Goal: Find specific page/section: Find specific page/section

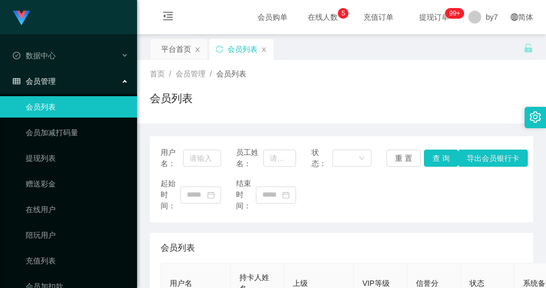
scroll to position [161, 0]
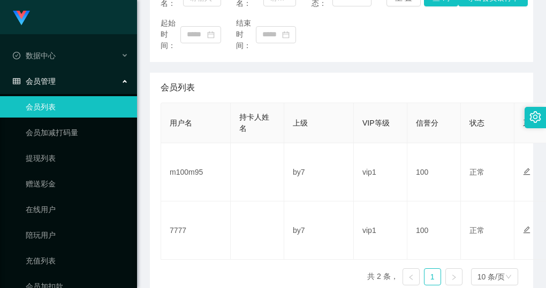
drag, startPoint x: 255, startPoint y: 108, endPoint x: 249, endPoint y: 109, distance: 5.5
click at [253, 109] on th "持卡人姓名" at bounding box center [258, 123] width 54 height 40
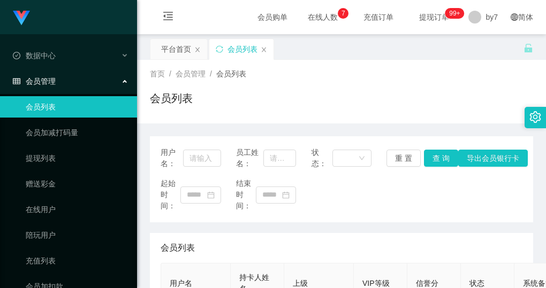
scroll to position [161, 0]
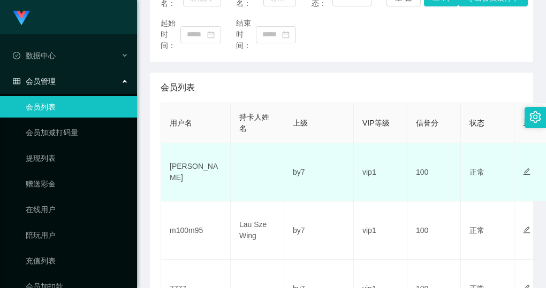
click at [175, 174] on td "[PERSON_NAME]" at bounding box center [196, 172] width 70 height 58
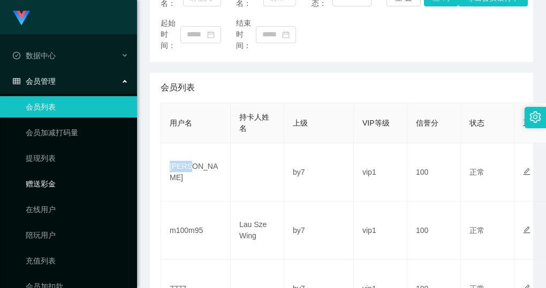
copy td "[PERSON_NAME]"
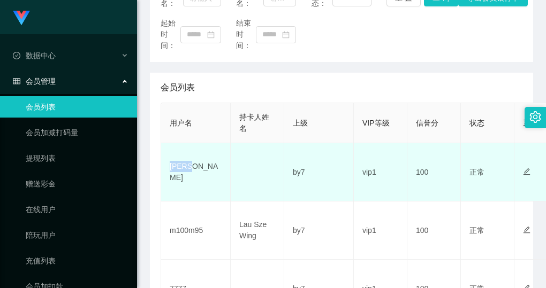
click at [179, 173] on td "[PERSON_NAME]" at bounding box center [196, 172] width 70 height 58
